Goal: Task Accomplishment & Management: Complete application form

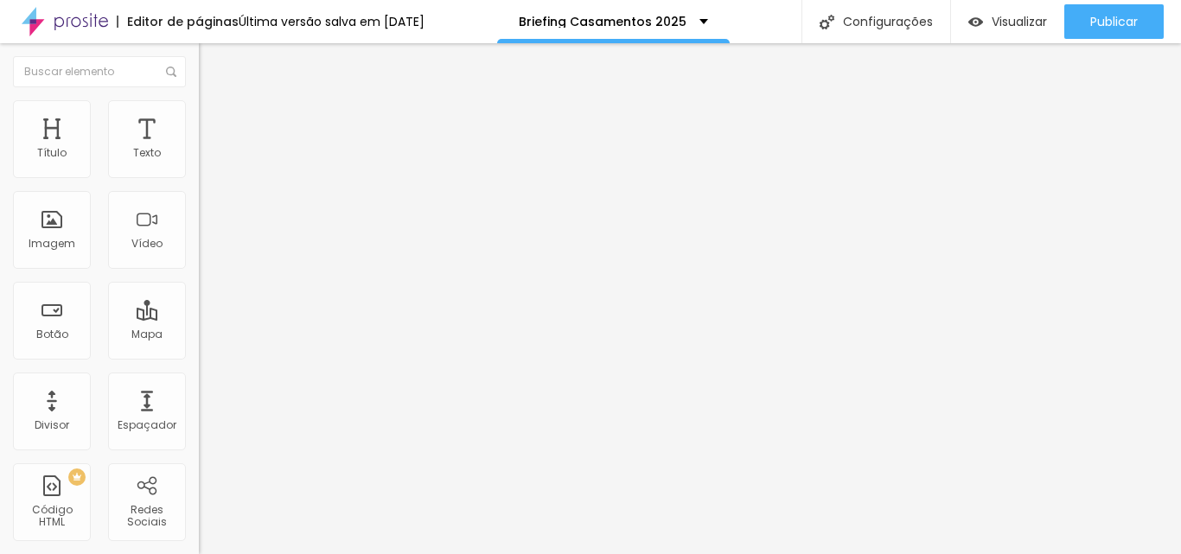
click at [214, 118] on span "Estilo" at bounding box center [227, 112] width 27 height 15
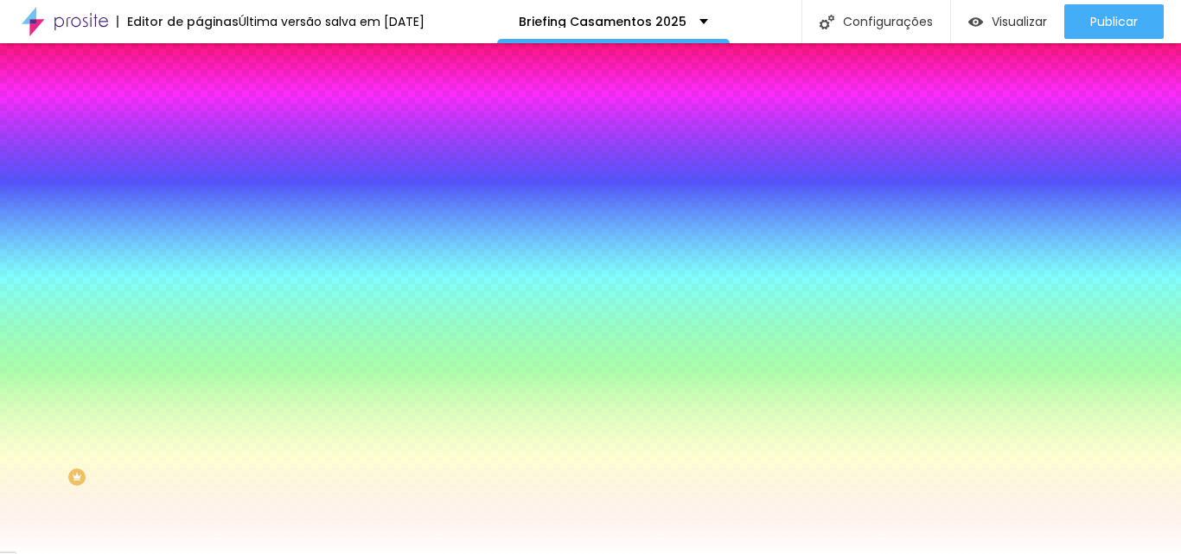
click at [199, 118] on li "Avançado" at bounding box center [298, 126] width 199 height 17
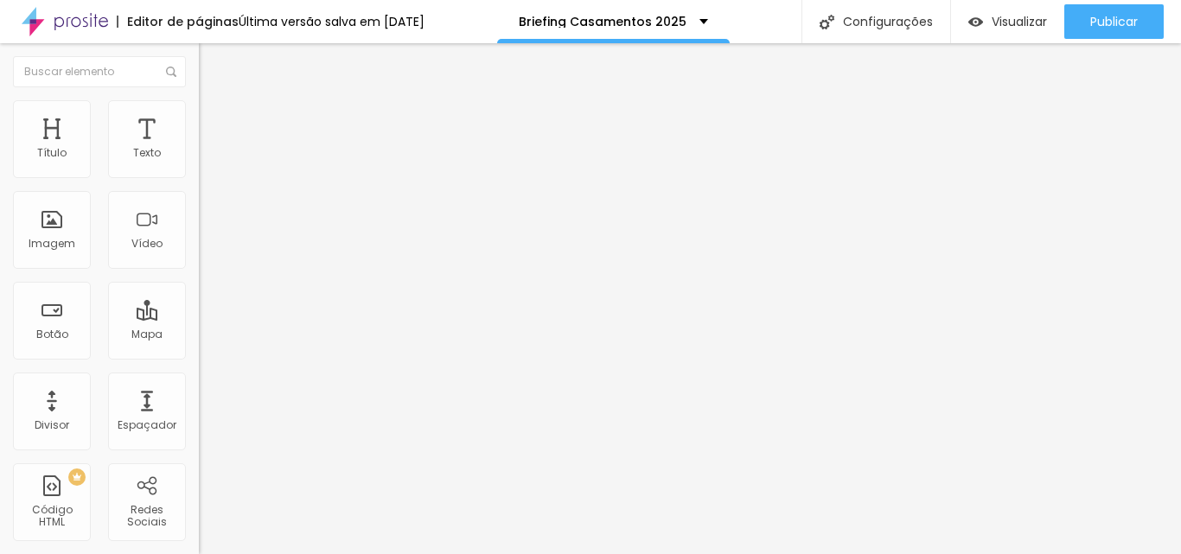
click at [199, 100] on li "Conteúdo" at bounding box center [298, 91] width 199 height 17
click at [199, 174] on span at bounding box center [204, 181] width 10 height 15
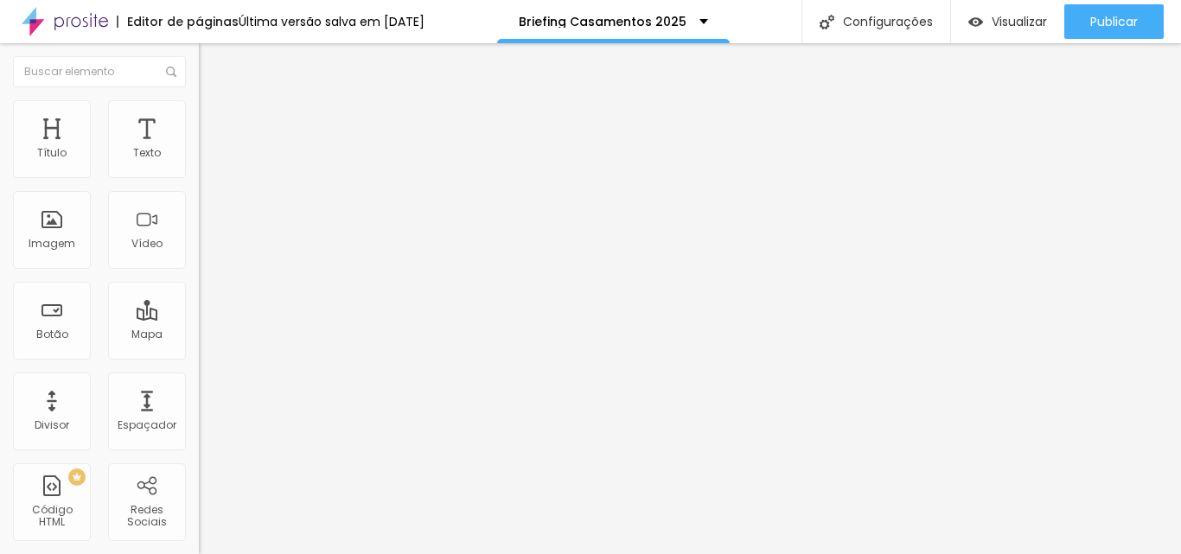
drag, startPoint x: 537, startPoint y: 317, endPoint x: 599, endPoint y: 318, distance: 62.3
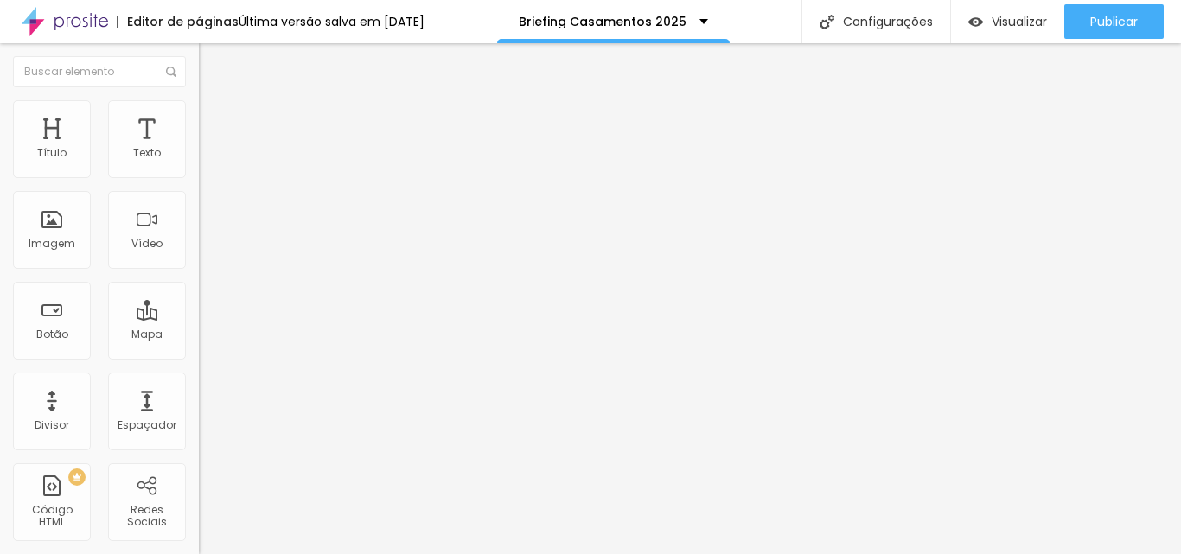
scroll to position [0, 0]
drag, startPoint x: 404, startPoint y: 316, endPoint x: 284, endPoint y: 316, distance: 119.3
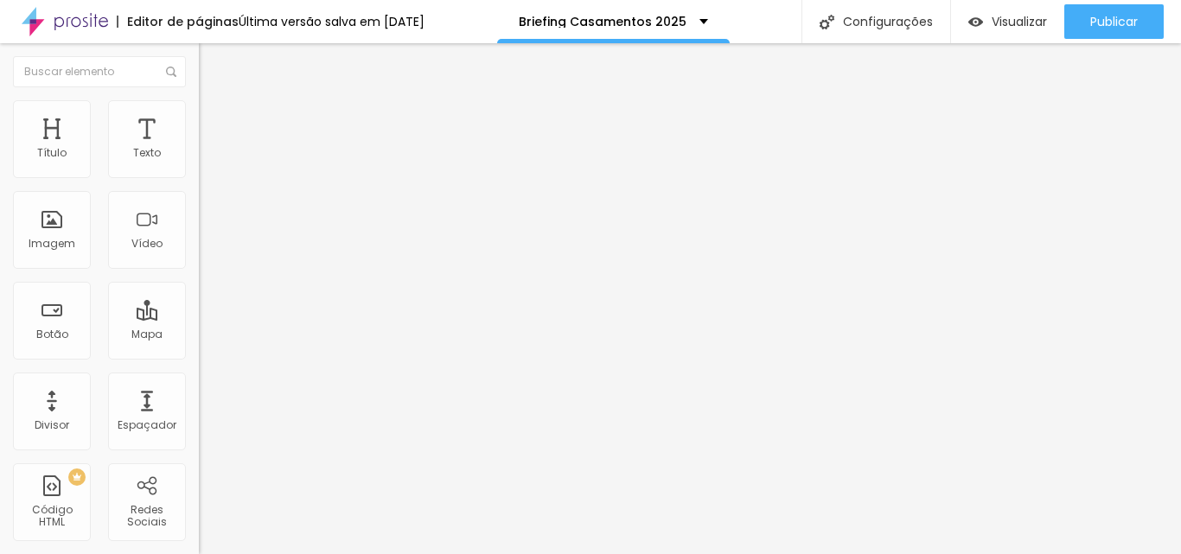
scroll to position [0, 68]
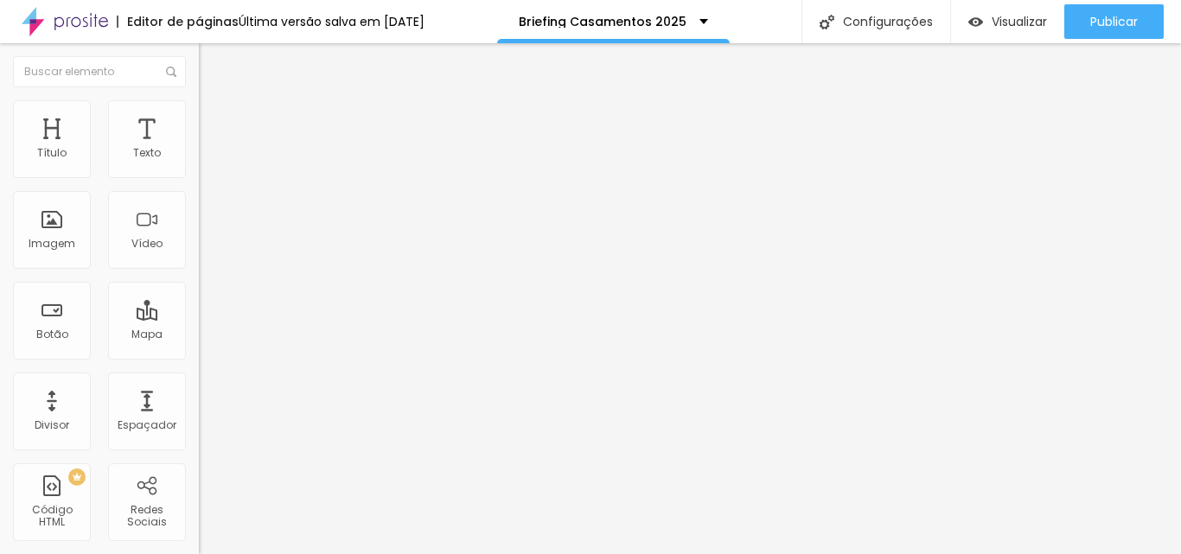
drag, startPoint x: 463, startPoint y: 332, endPoint x: 565, endPoint y: 335, distance: 102.1
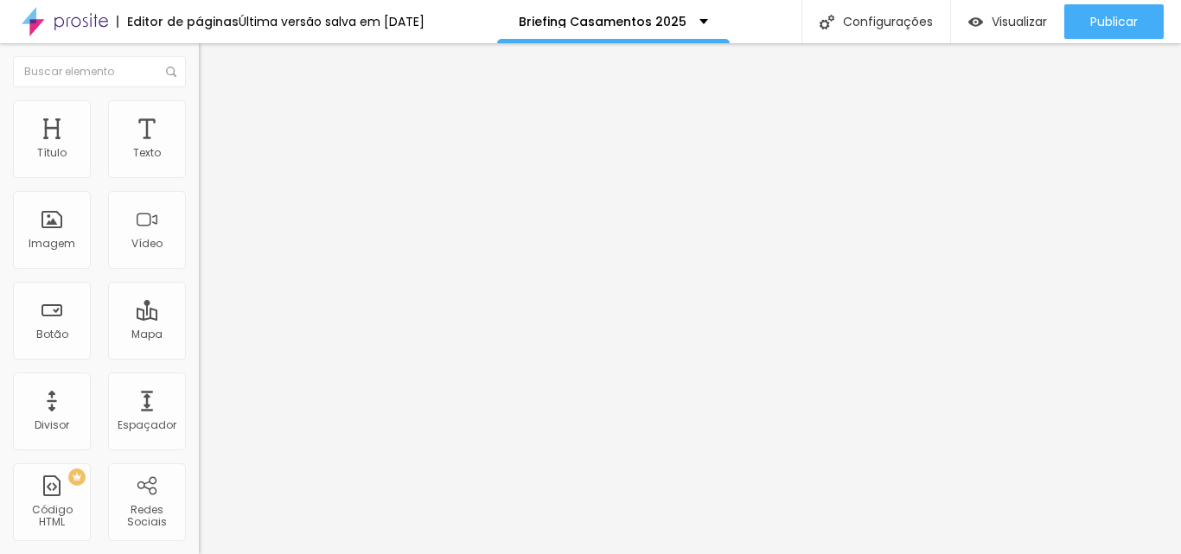
drag, startPoint x: 419, startPoint y: 314, endPoint x: 284, endPoint y: 313, distance: 134.9
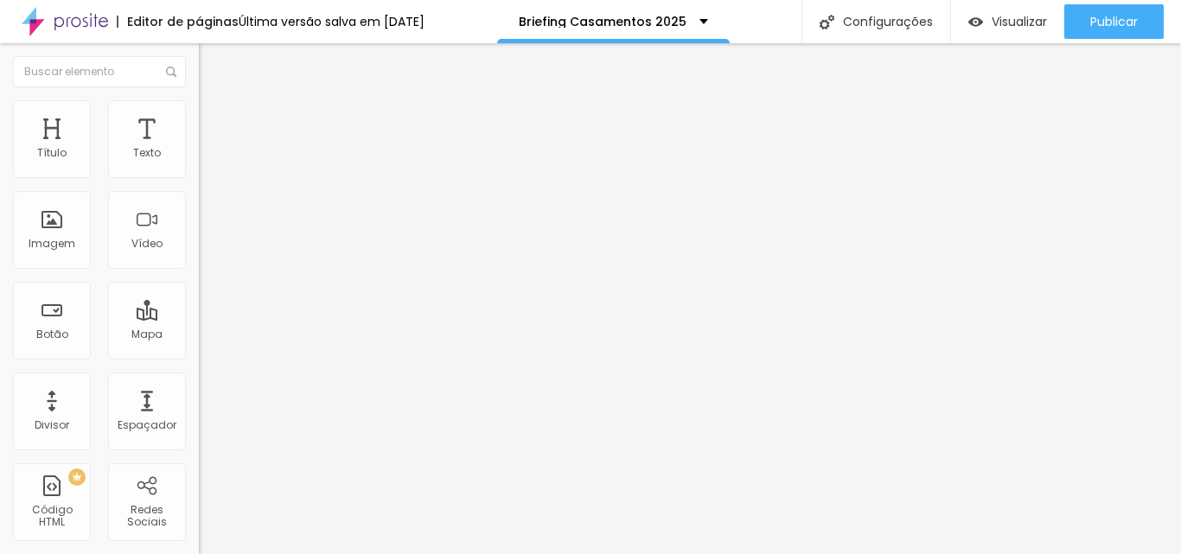
drag, startPoint x: 483, startPoint y: 312, endPoint x: 567, endPoint y: 313, distance: 83.9
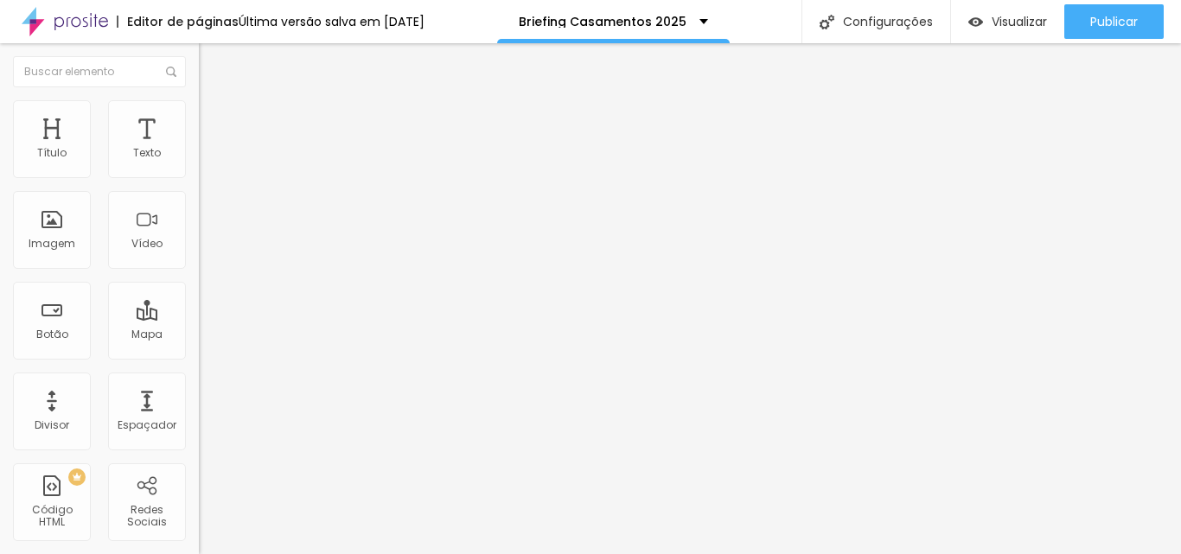
scroll to position [346, 0]
type input "Qual o local do making of da noiva e do [GEOGRAPHIC_DATA]? E o horário? (O temp…"
drag, startPoint x: 457, startPoint y: 253, endPoint x: 399, endPoint y: 253, distance: 58.8
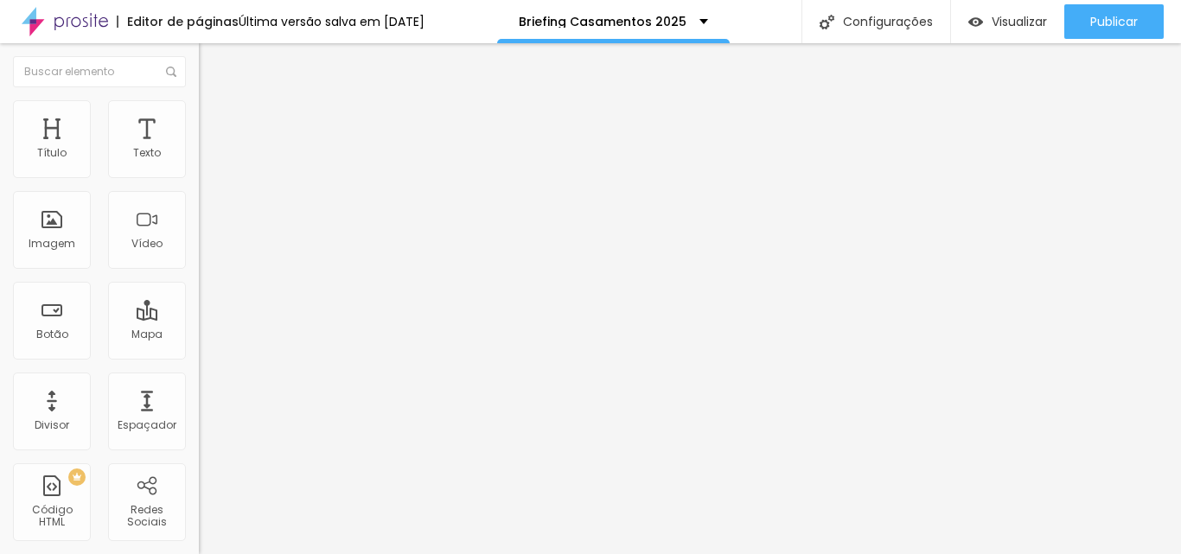
scroll to position [1816, 0]
type input "Endereço da Recepção"
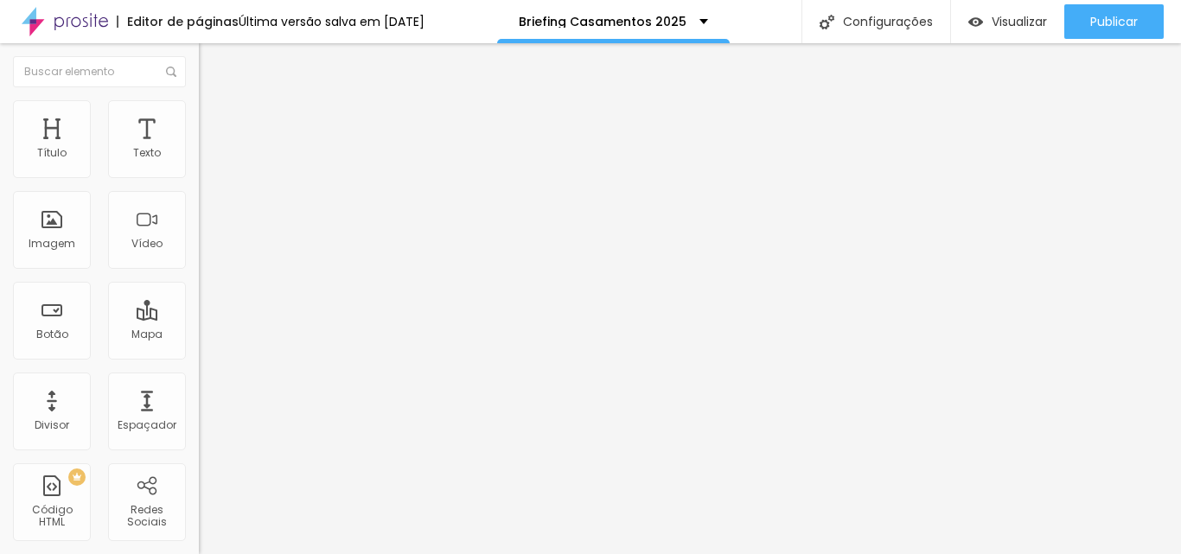
scroll to position [2487, 0]
type input "Devido ao tempo de cobertura contratada e ao andamento do casamento, nem sempre…"
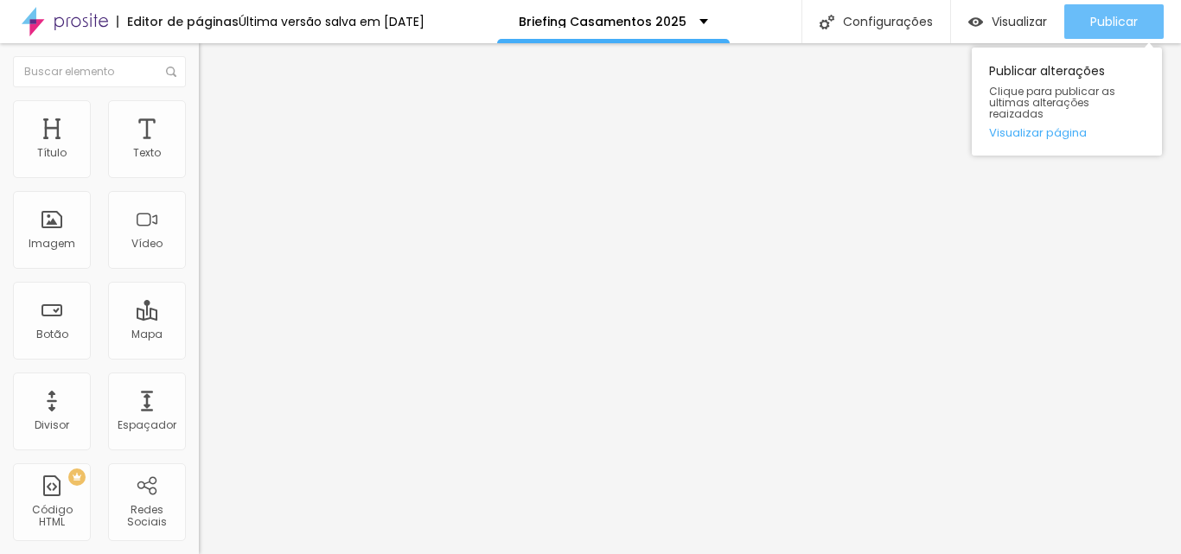
click at [1102, 15] on span "Publicar" at bounding box center [1114, 22] width 48 height 14
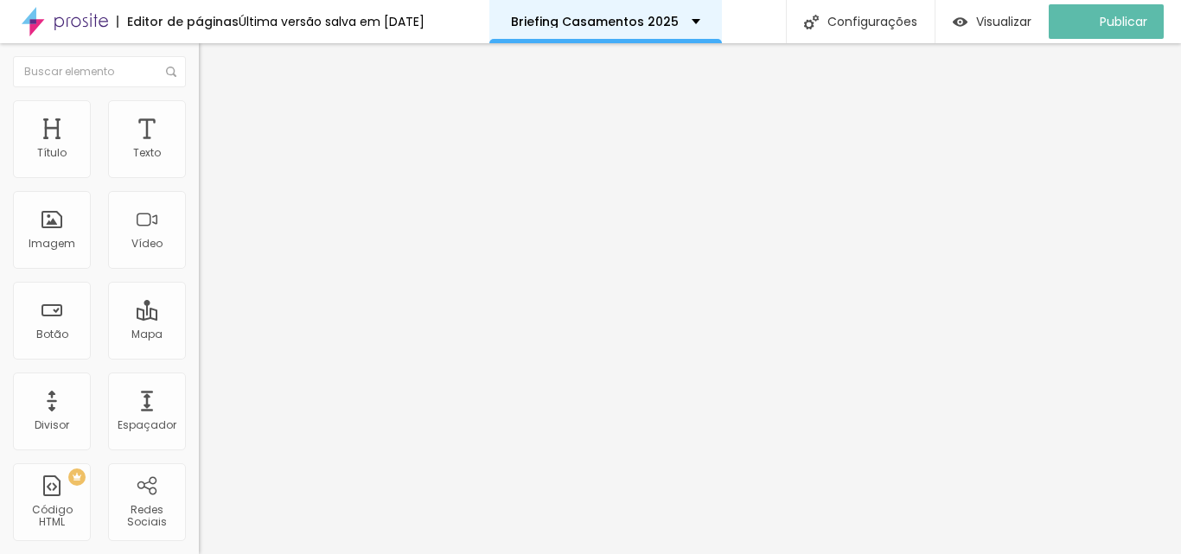
click at [702, 8] on div "Briefing Casamentos 2025" at bounding box center [605, 21] width 233 height 43
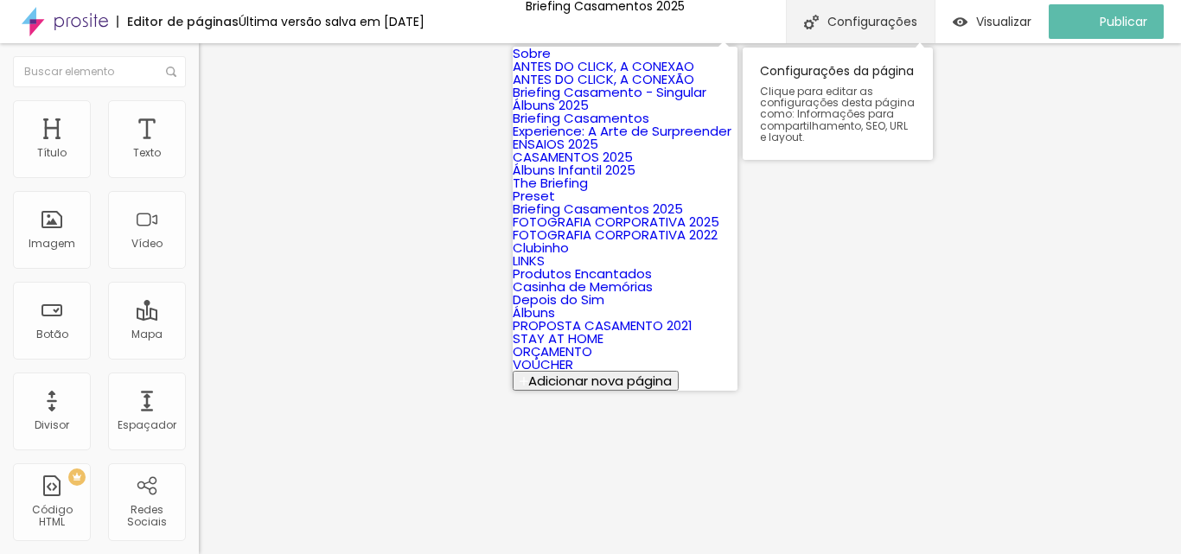
click at [819, 17] on img at bounding box center [811, 22] width 15 height 15
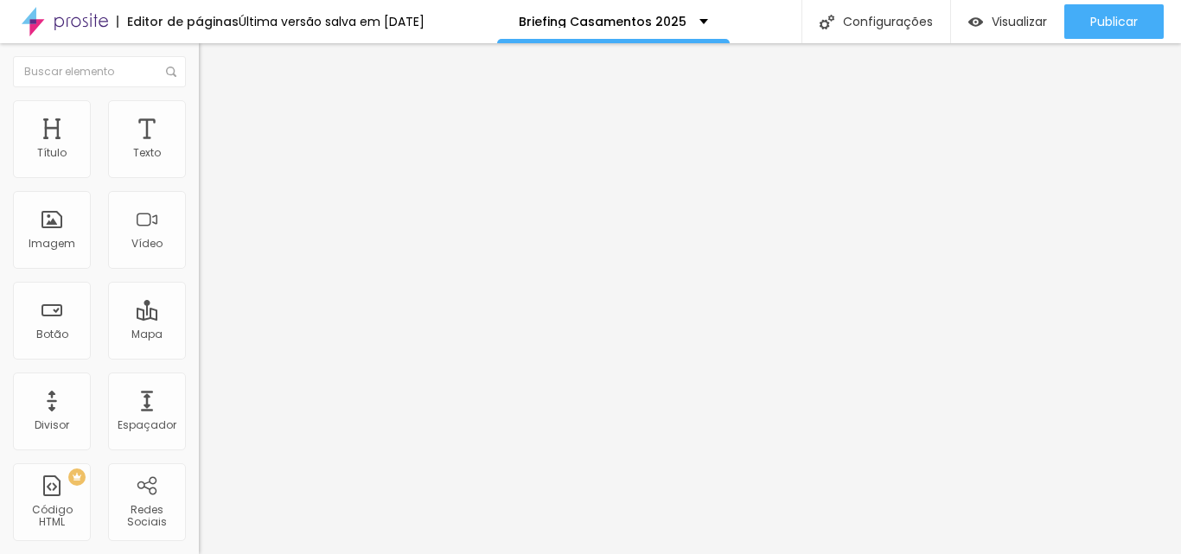
drag, startPoint x: 416, startPoint y: 278, endPoint x: 730, endPoint y: 284, distance: 313.9
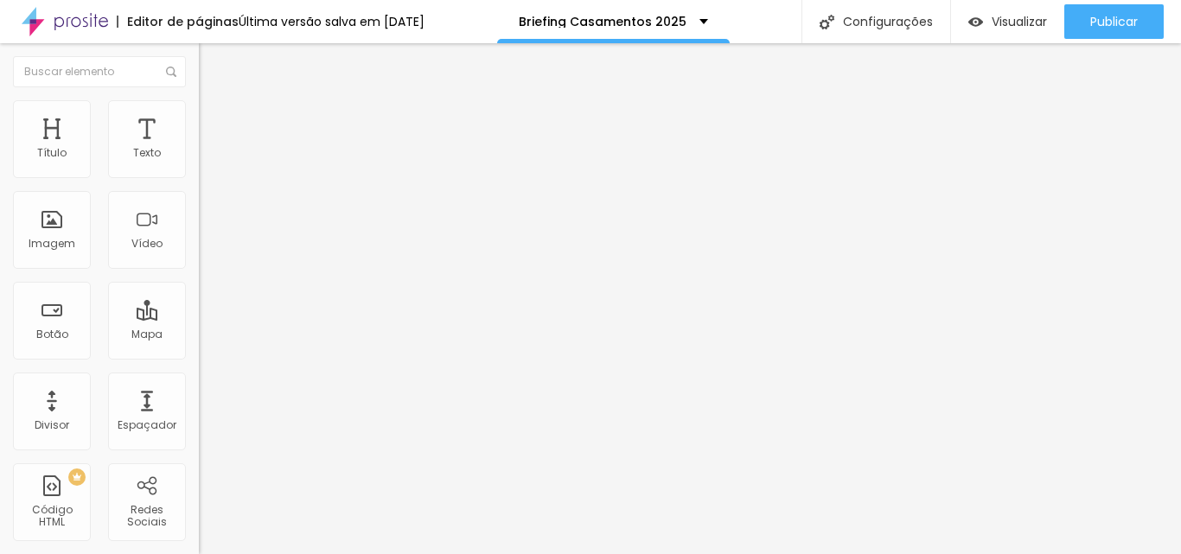
drag, startPoint x: 744, startPoint y: 284, endPoint x: 436, endPoint y: 282, distance: 308.7
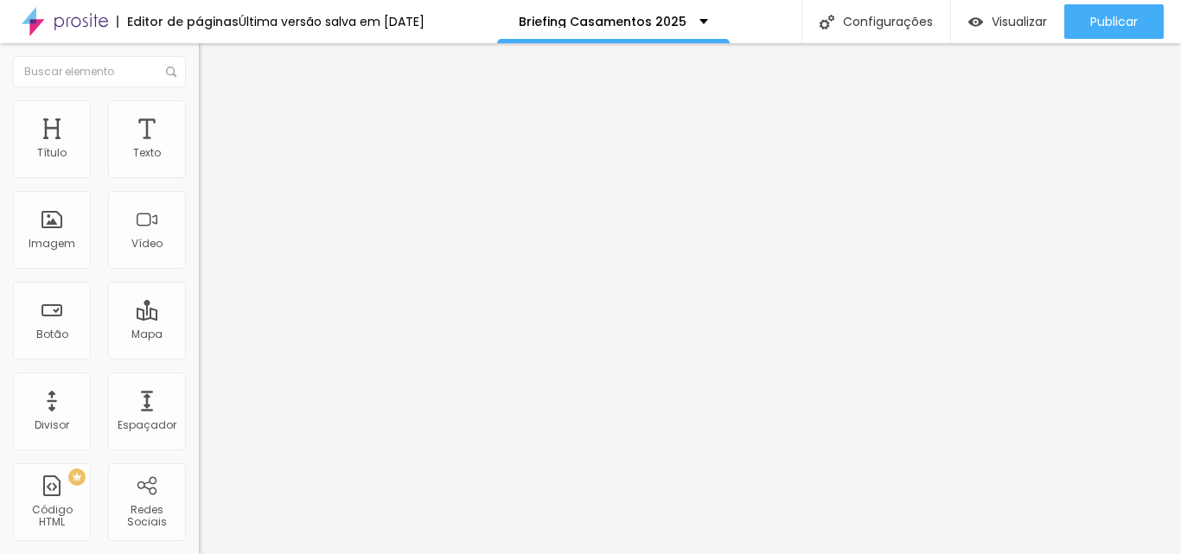
drag, startPoint x: 416, startPoint y: 282, endPoint x: 827, endPoint y: 303, distance: 412.1
drag, startPoint x: 821, startPoint y: 302, endPoint x: 807, endPoint y: 300, distance: 14.8
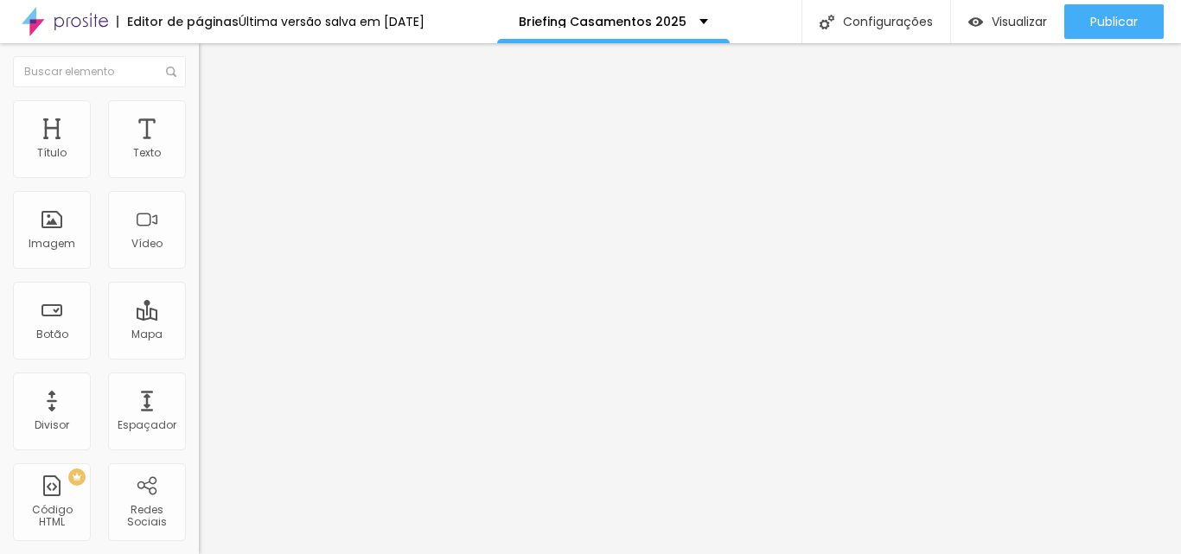
drag, startPoint x: 746, startPoint y: 287, endPoint x: 413, endPoint y: 296, distance: 333.0
copy p "[URL][DOMAIN_NAME]"
